Goal: Task Accomplishment & Management: Manage account settings

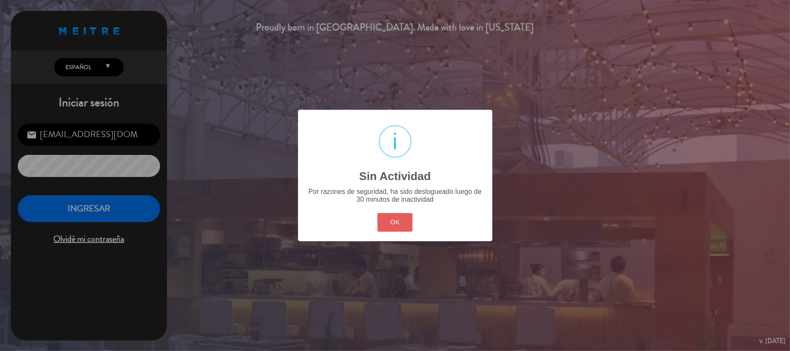
click at [398, 224] on button "OK" at bounding box center [395, 222] width 35 height 19
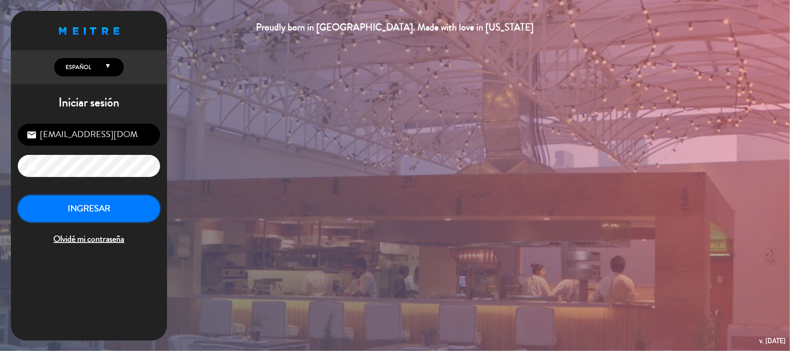
click at [99, 211] on button "INGRESAR" at bounding box center [89, 208] width 142 height 27
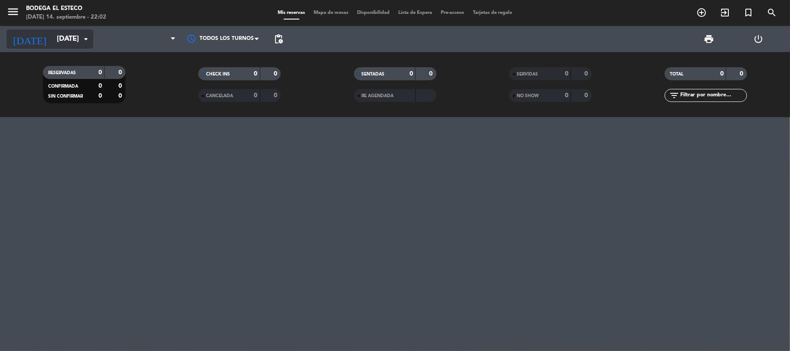
click at [89, 38] on icon "arrow_drop_down" at bounding box center [86, 39] width 10 height 10
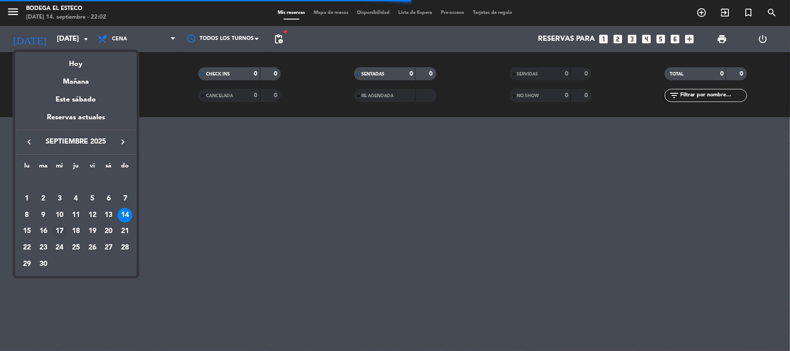
click at [59, 228] on div "17" at bounding box center [59, 231] width 15 height 15
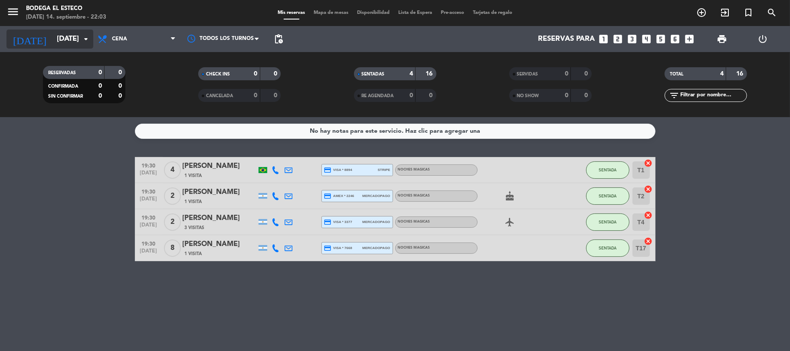
click at [76, 42] on input "[DATE]" at bounding box center [100, 39] width 94 height 17
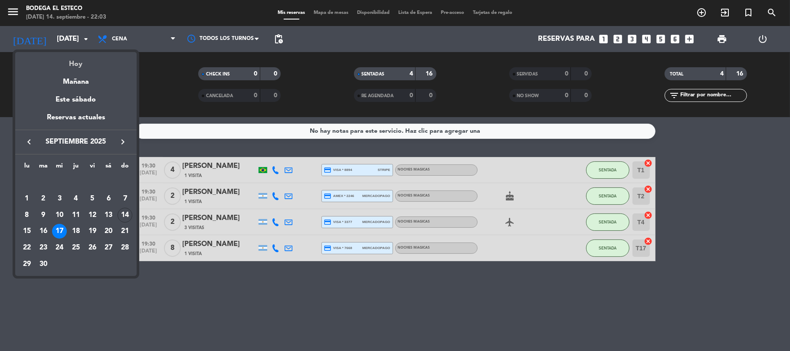
click at [82, 64] on div "Hoy" at bounding box center [76, 61] width 122 height 18
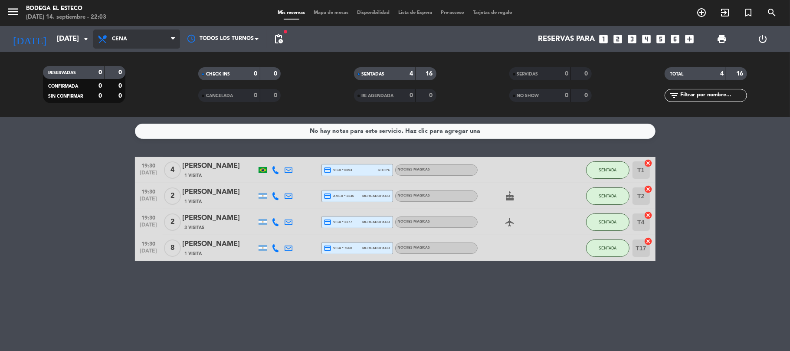
click at [136, 39] on span "Cena" at bounding box center [136, 39] width 87 height 19
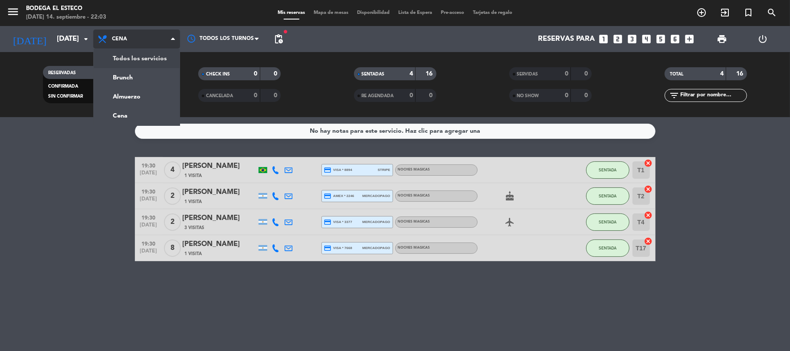
click at [142, 56] on div "menu Bodega El Esteco [DATE] 14. septiembre - 22:03 Mis reservas Mapa de mesas …" at bounding box center [395, 58] width 790 height 117
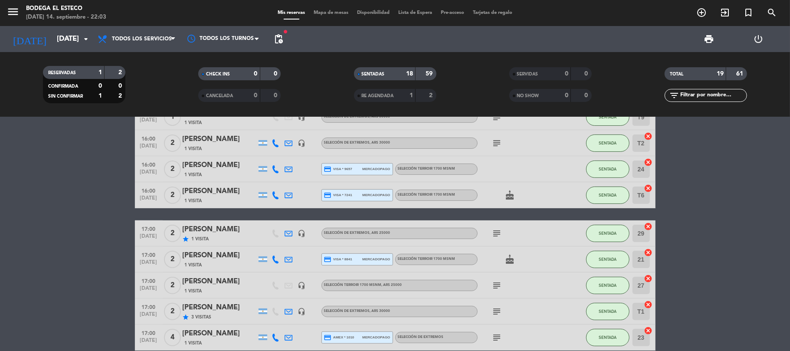
scroll to position [231, 0]
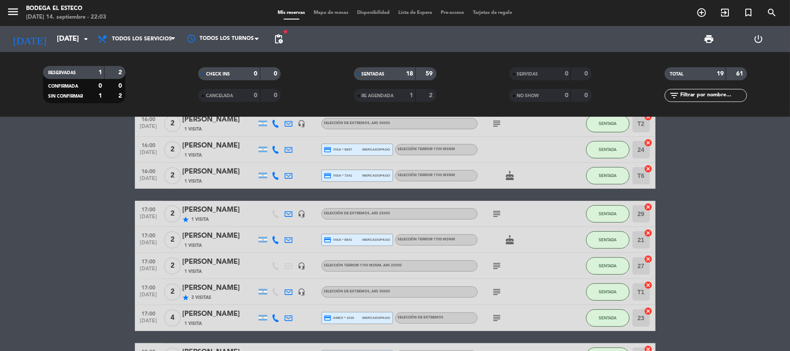
click at [497, 214] on icon "subject" at bounding box center [497, 214] width 10 height 10
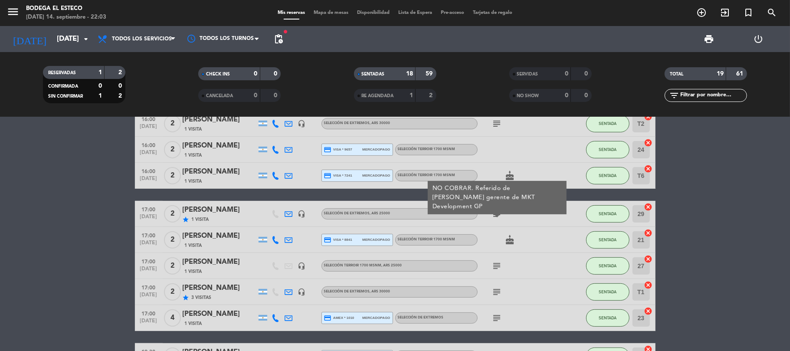
click at [497, 290] on icon "subject" at bounding box center [497, 292] width 10 height 10
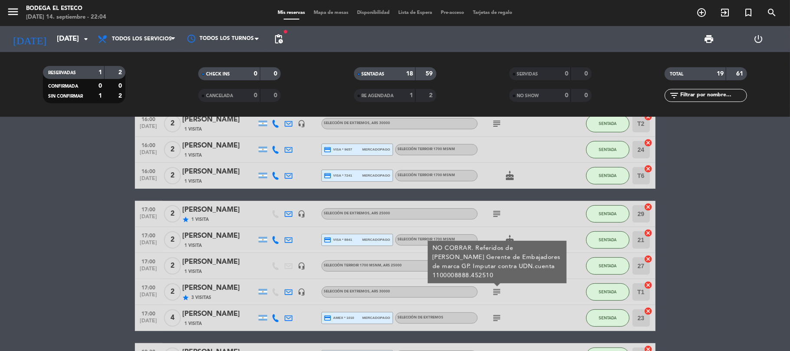
click at [51, 244] on bookings-row "12:00 [DATE] 3 Brasil 1 Visita headset_mic SELECCIÓN DE EXTREMOS , ARS 30000 su…" at bounding box center [395, 175] width 790 height 543
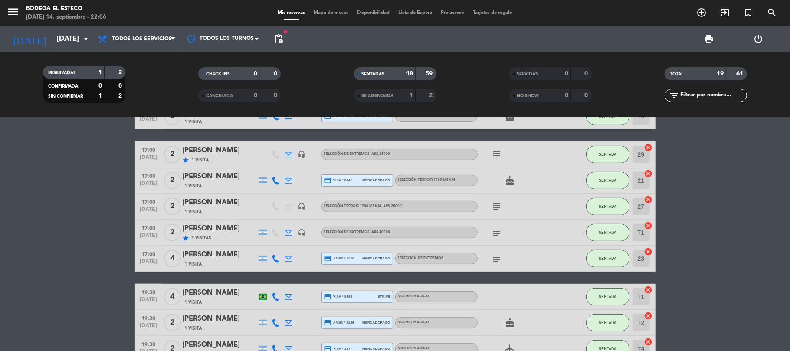
scroll to position [371, 0]
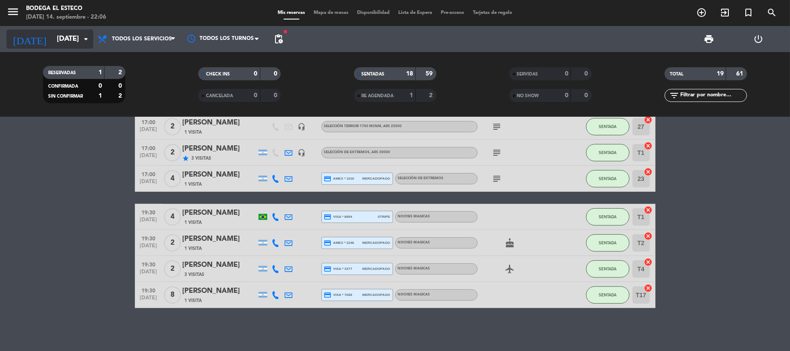
click at [85, 42] on icon "arrow_drop_down" at bounding box center [86, 39] width 10 height 10
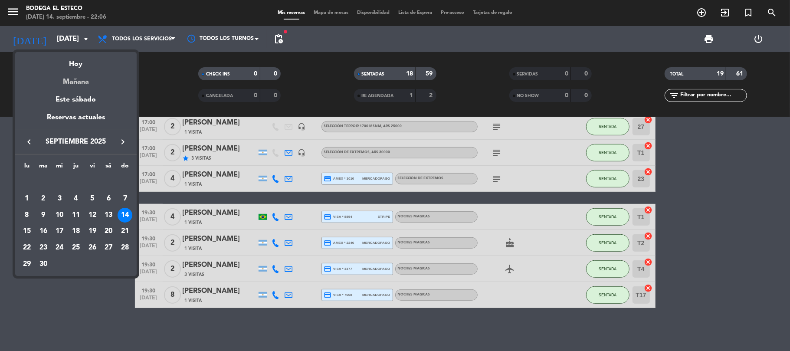
click at [76, 78] on div "Mañana" at bounding box center [76, 79] width 122 height 18
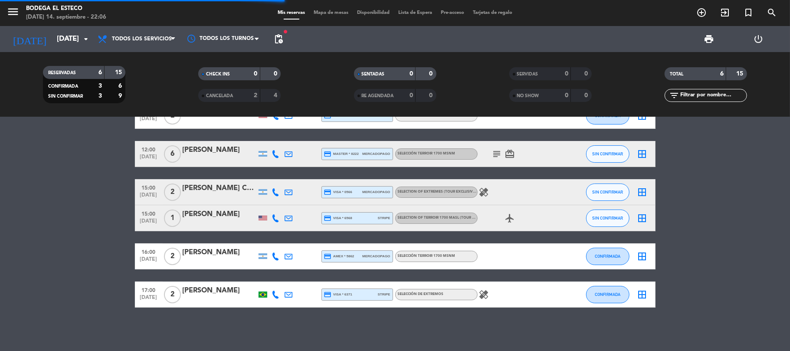
scroll to position [32, 0]
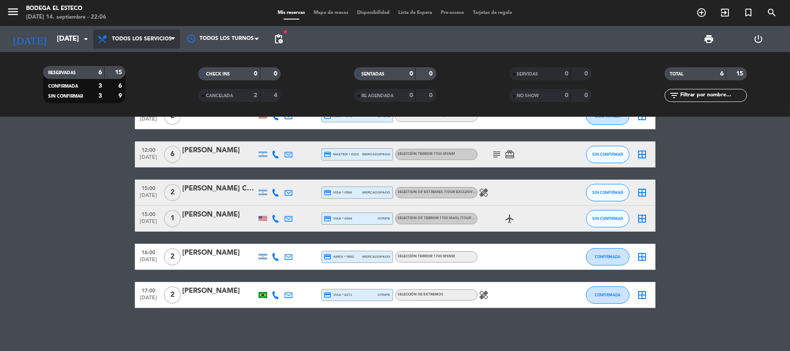
click at [155, 41] on span "Todos los servicios" at bounding box center [142, 39] width 60 height 6
click at [54, 172] on bookings-row "10:00 [DATE] 2 [PERSON_NAME] credit_card visa * 4046 stripe SELECCIÓN DE EXTREM…" at bounding box center [395, 205] width 790 height 205
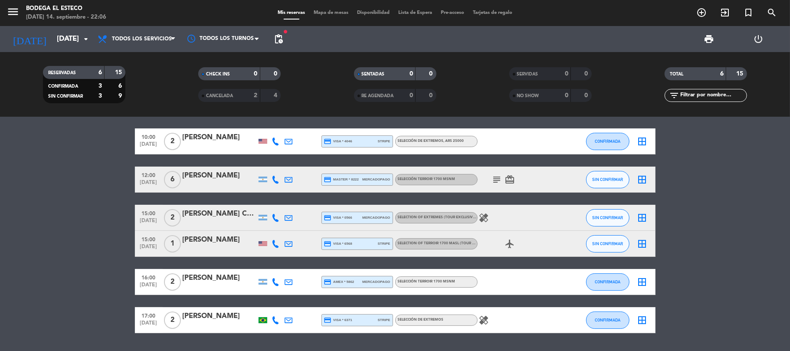
scroll to position [0, 0]
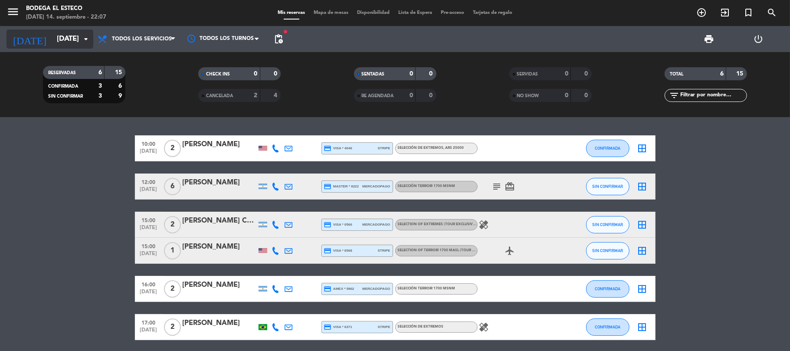
click at [73, 44] on input "[DATE]" at bounding box center [100, 39] width 94 height 17
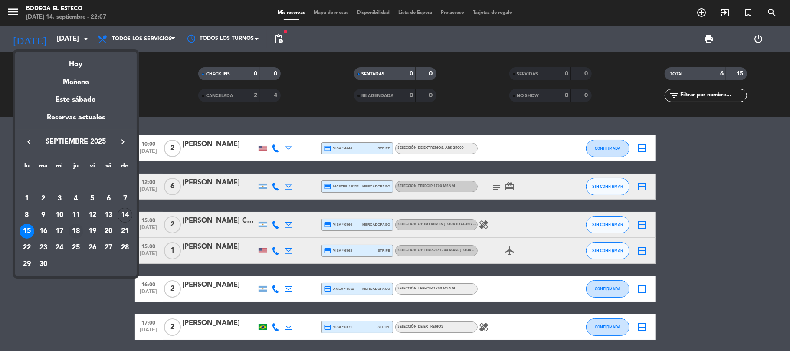
click at [75, 230] on div "18" at bounding box center [76, 231] width 15 height 15
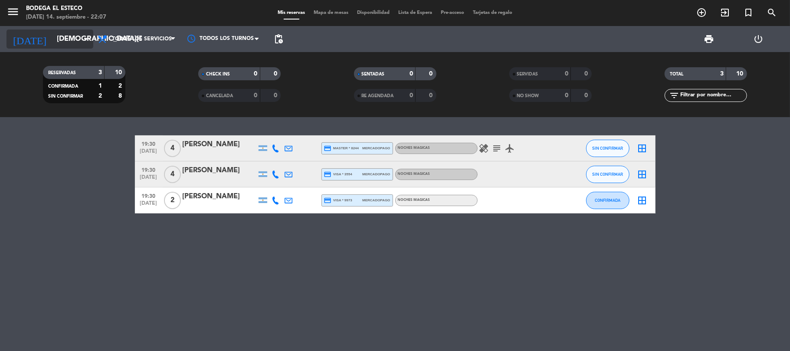
click at [53, 35] on input "[DEMOGRAPHIC_DATA][DATE]" at bounding box center [100, 39] width 94 height 17
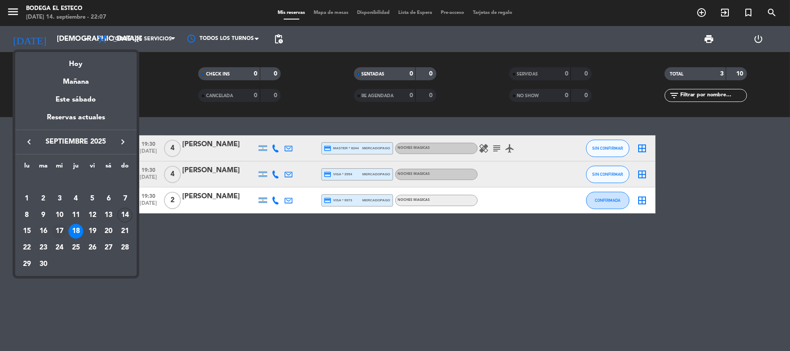
click at [58, 230] on div "17" at bounding box center [59, 231] width 15 height 15
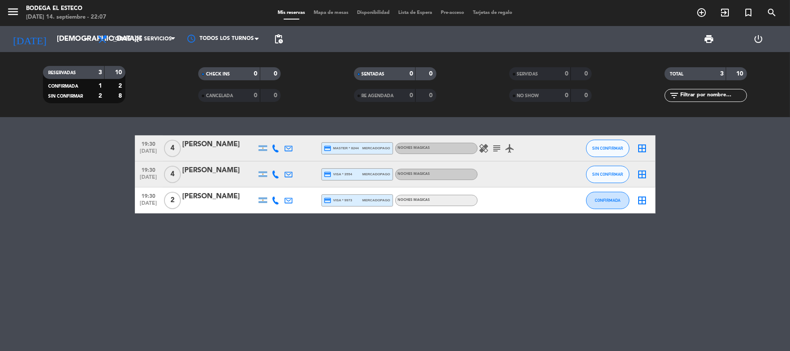
type input "[DATE]"
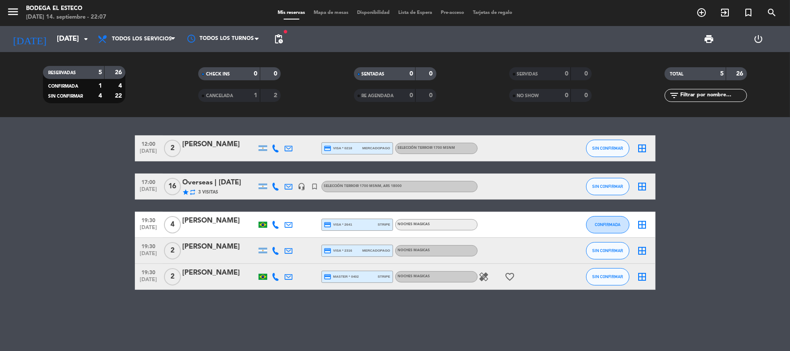
click at [285, 40] on span "pending_actions" at bounding box center [278, 38] width 17 height 17
click at [280, 39] on span "pending_actions" at bounding box center [278, 39] width 10 height 10
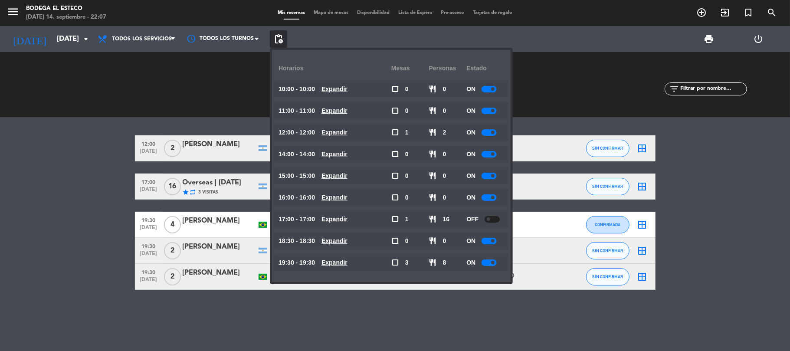
click at [485, 260] on div at bounding box center [489, 263] width 15 height 7
click at [30, 171] on bookings-row "12:00 [DATE] 2 [PERSON_NAME] credit_card visa * 0218 mercadopago SELECCIÓN TERR…" at bounding box center [395, 212] width 790 height 155
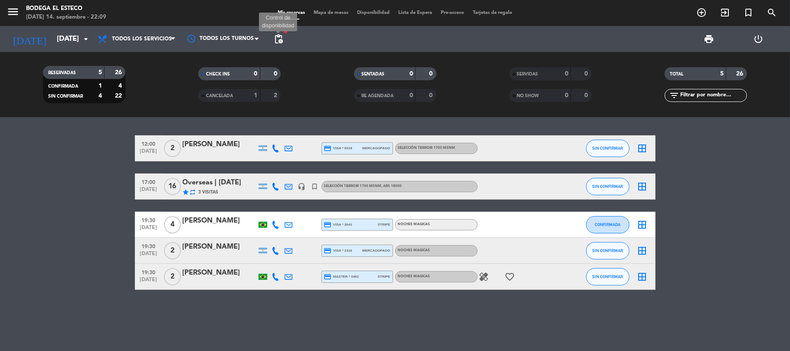
click at [282, 36] on span "pending_actions" at bounding box center [278, 39] width 10 height 10
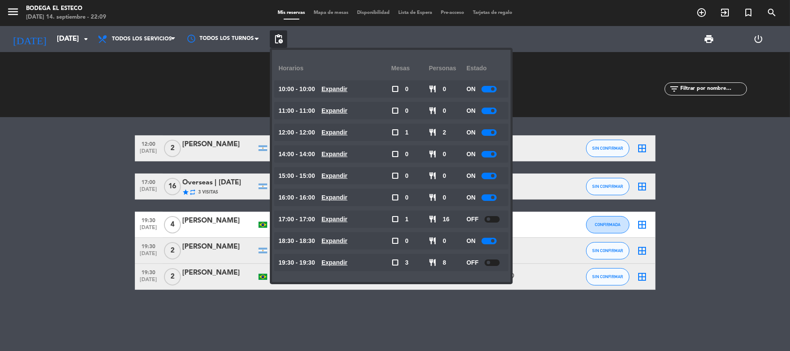
click at [499, 263] on div at bounding box center [492, 263] width 15 height 7
click at [26, 172] on bookings-row "12:00 [DATE] 2 [PERSON_NAME] credit_card visa * 0218 mercadopago SELECCIÓN TERR…" at bounding box center [395, 212] width 790 height 155
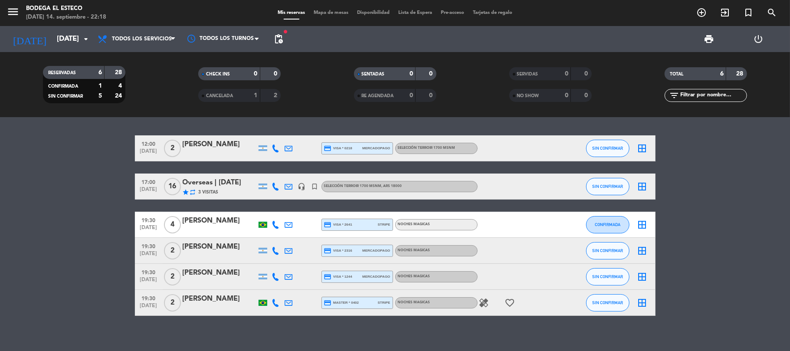
click at [75, 273] on bookings-row "12:00 [DATE] 2 [PERSON_NAME] credit_card visa * 0218 mercadopago SELECCIÓN TERR…" at bounding box center [395, 225] width 790 height 181
click at [26, 172] on bookings-row "12:00 [DATE] 2 [PERSON_NAME] credit_card visa * 0218 mercadopago SELECCIÓN TERR…" at bounding box center [395, 225] width 790 height 181
click at [273, 183] on icon at bounding box center [276, 187] width 8 height 8
click at [290, 186] on icon at bounding box center [289, 187] width 8 height 8
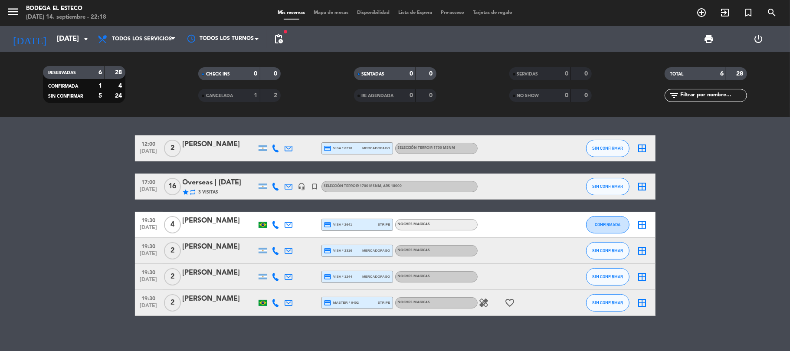
click at [290, 186] on icon at bounding box center [289, 187] width 8 height 8
